Goal: Navigation & Orientation: Find specific page/section

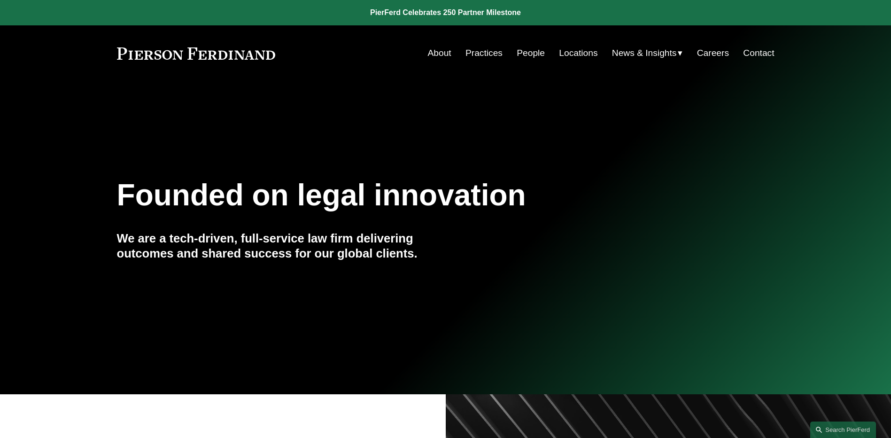
click at [531, 47] on link "People" at bounding box center [530, 53] width 28 height 18
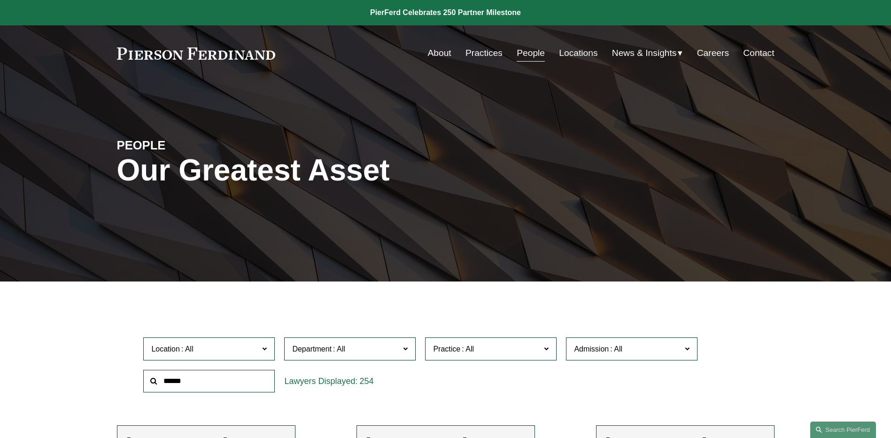
click at [0, 0] on span "News" at bounding box center [0, 0] width 0 height 0
